Goal: Check status: Check status

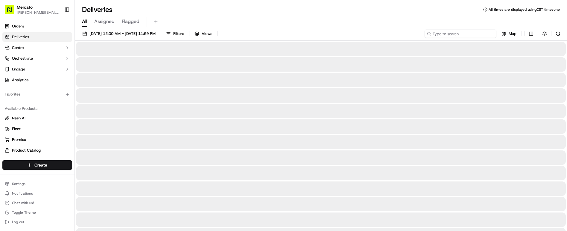
click at [471, 30] on input at bounding box center [460, 34] width 72 height 8
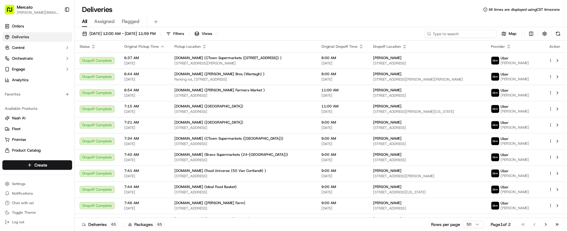
paste input "job_3V26oDX9e8JTkD5ttxiySe"
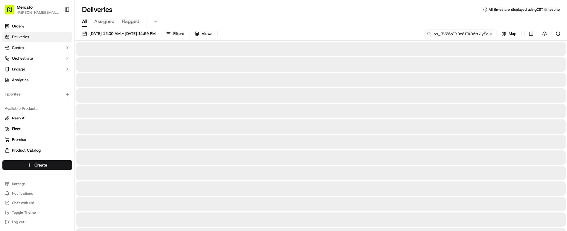
type input "job_3V26oDX9e8JTkD5ttxiySe"
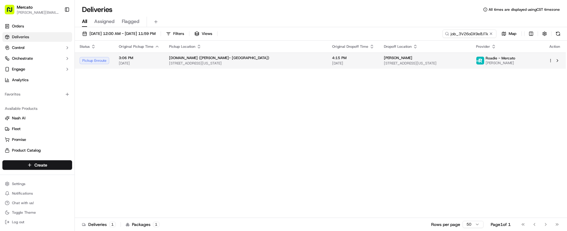
click at [246, 54] on td "Mercato.com (Citarella- Upper West Side) 2135 Broadway, New York, NY 10023, USA" at bounding box center [245, 61] width 163 height 16
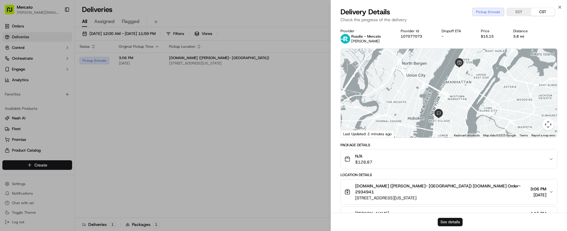
click at [453, 224] on button "See details" at bounding box center [449, 222] width 25 height 8
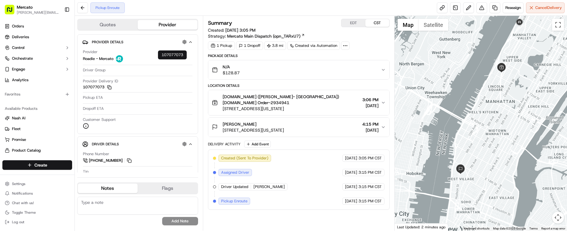
click at [111, 87] on rect "button" at bounding box center [110, 88] width 3 height 3
click at [424, 7] on div "Pickup Enroute Reassign Cancel Delivery" at bounding box center [321, 8] width 492 height 16
click at [447, 7] on link at bounding box center [442, 7] width 11 height 11
